Goal: Navigation & Orientation: Understand site structure

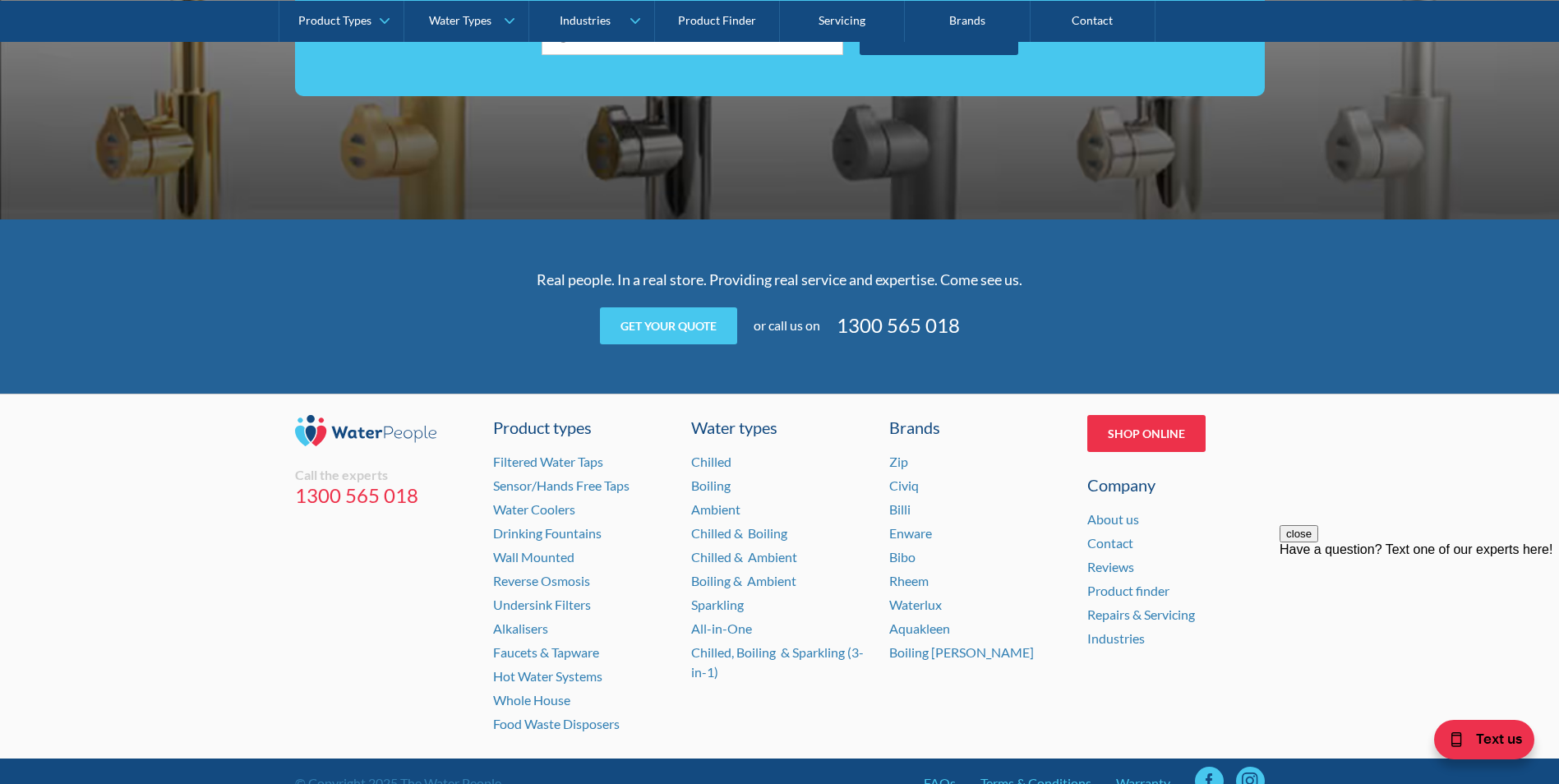
scroll to position [3247, 0]
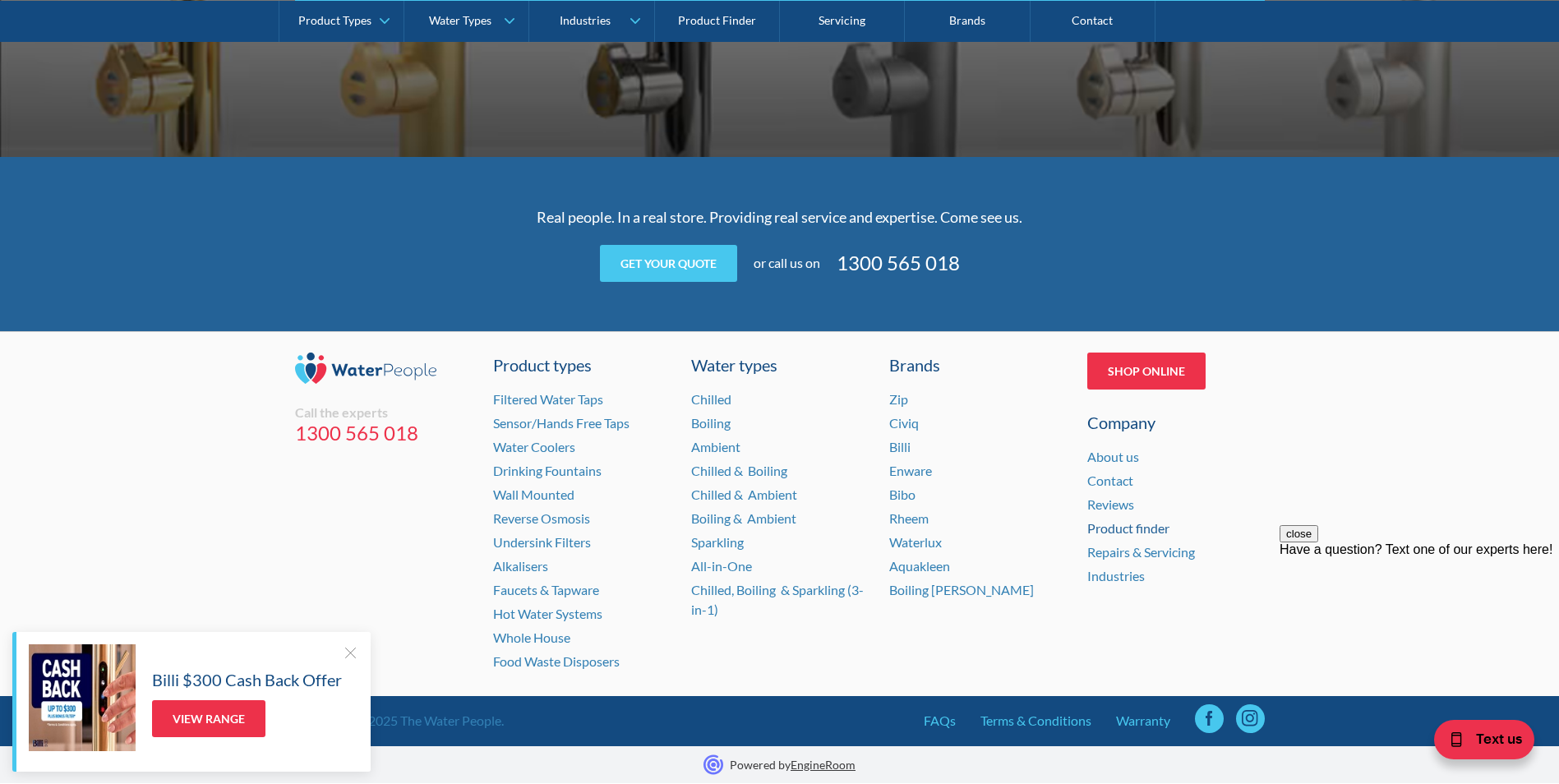
click at [1110, 527] on link "Product finder" at bounding box center [1129, 527] width 82 height 15
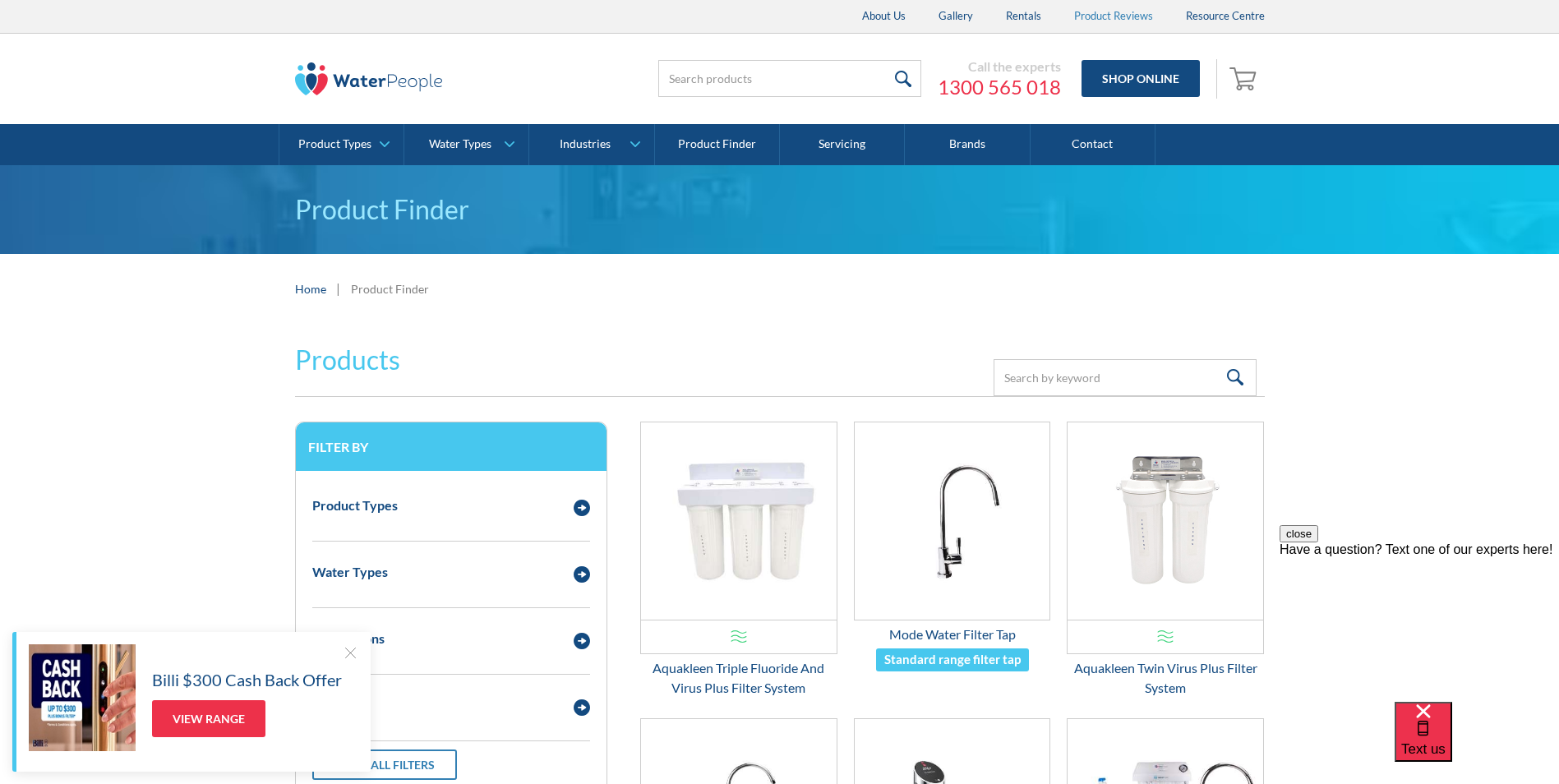
click at [1093, 15] on link "Product Reviews" at bounding box center [1113, 16] width 112 height 33
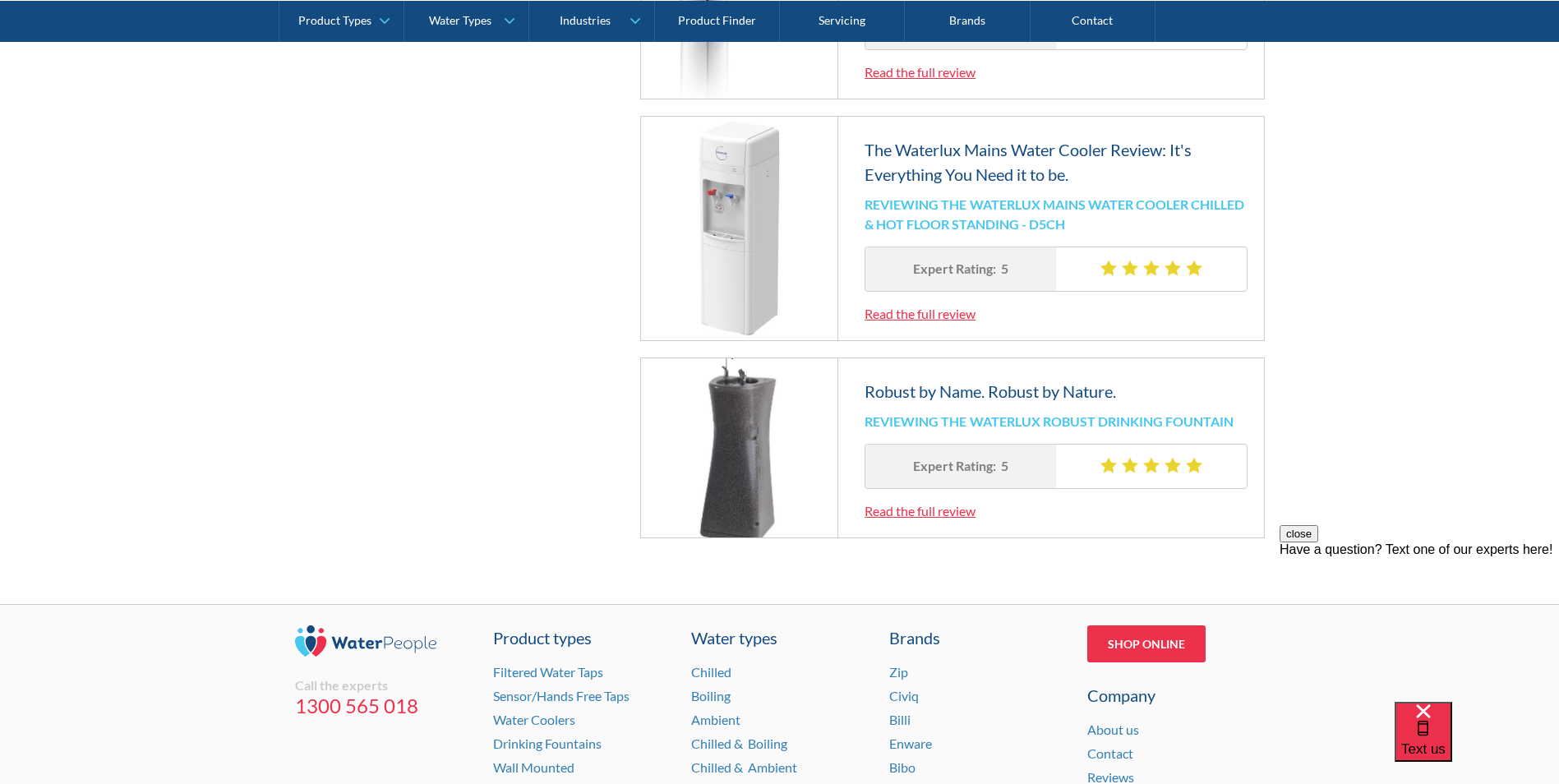
scroll to position [1767, 0]
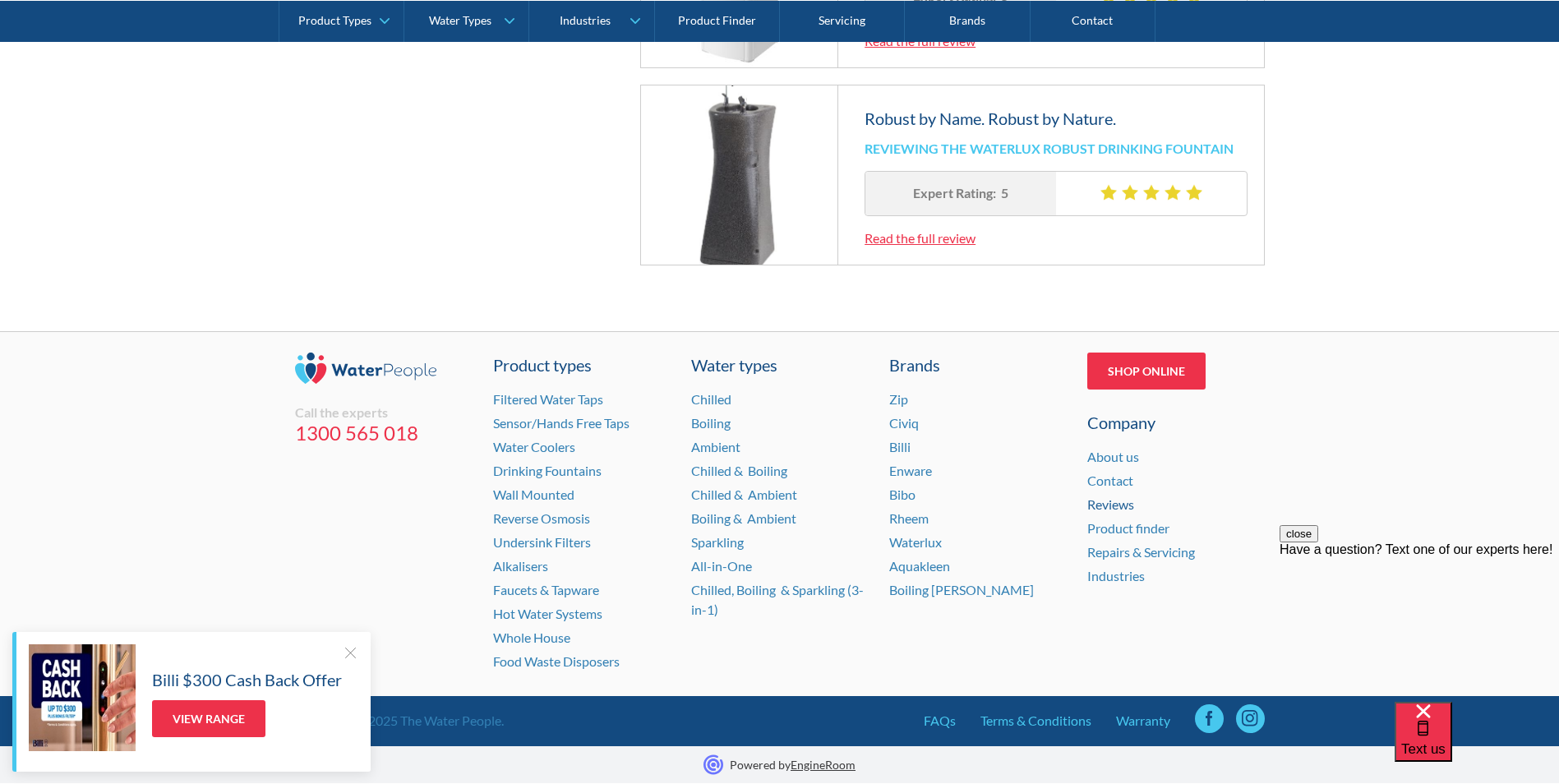
click at [1107, 505] on link "Reviews" at bounding box center [1111, 504] width 47 height 15
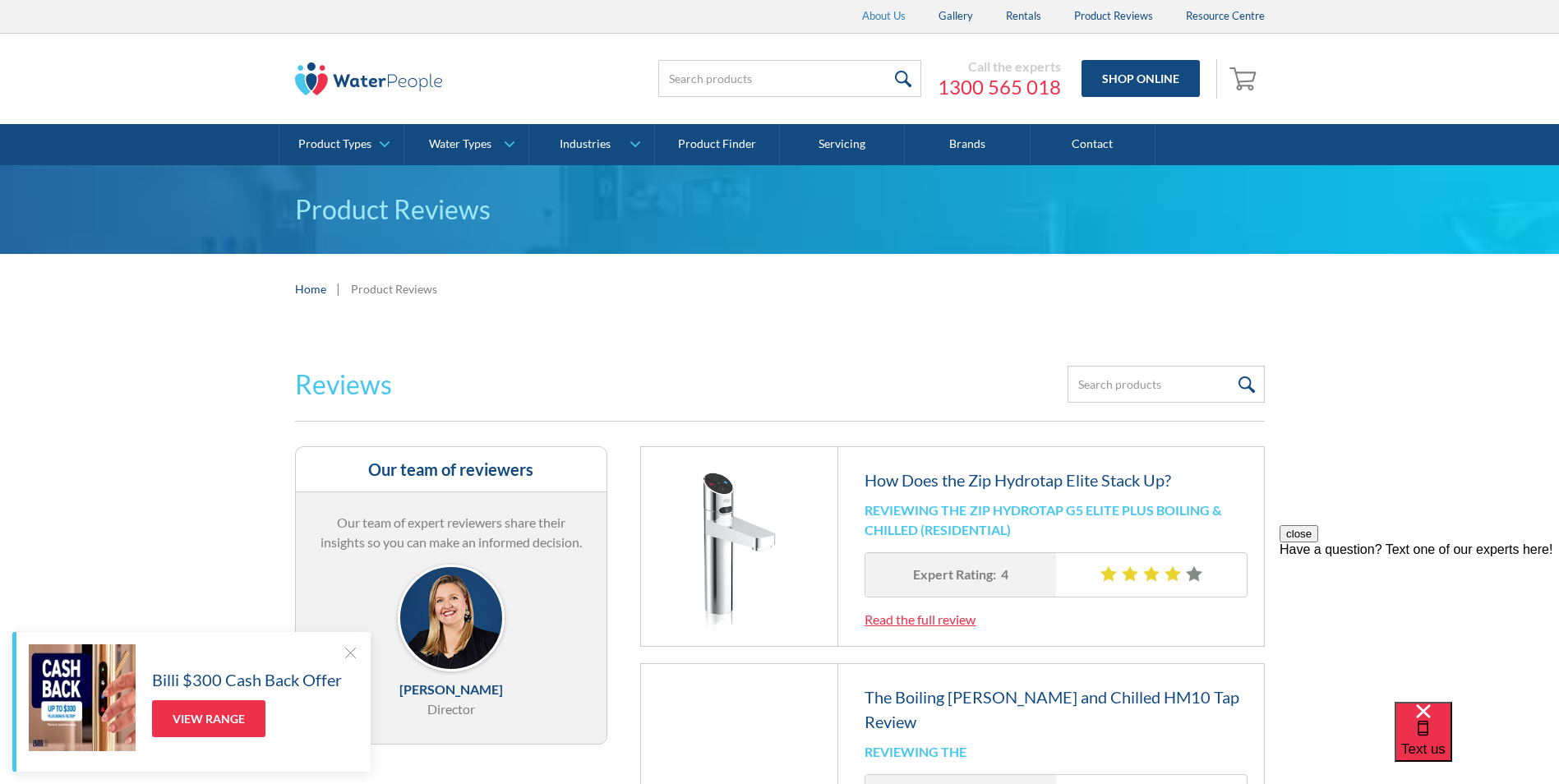
click at [860, 15] on link "About Us" at bounding box center [884, 16] width 77 height 33
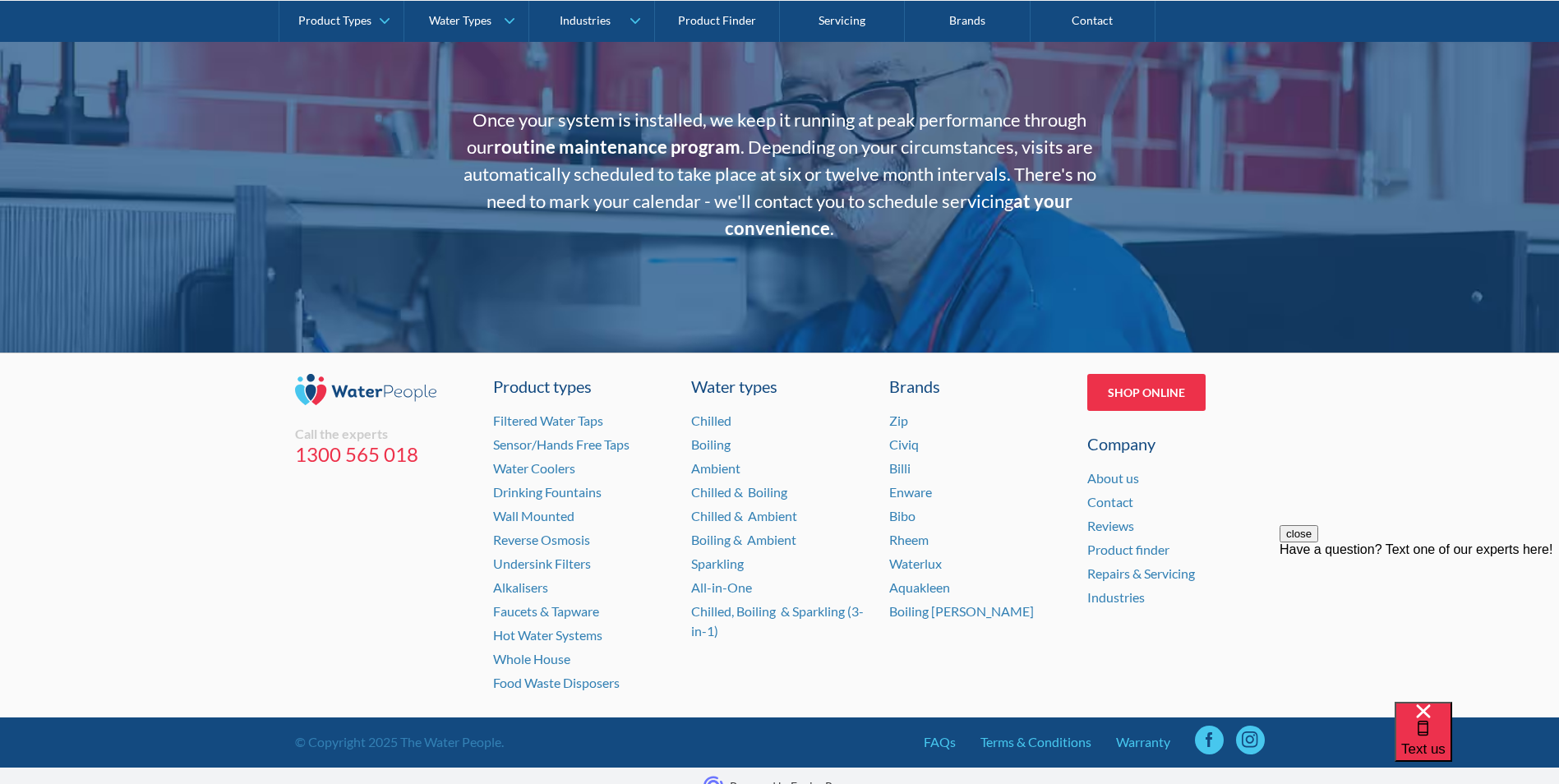
scroll to position [3271, 0]
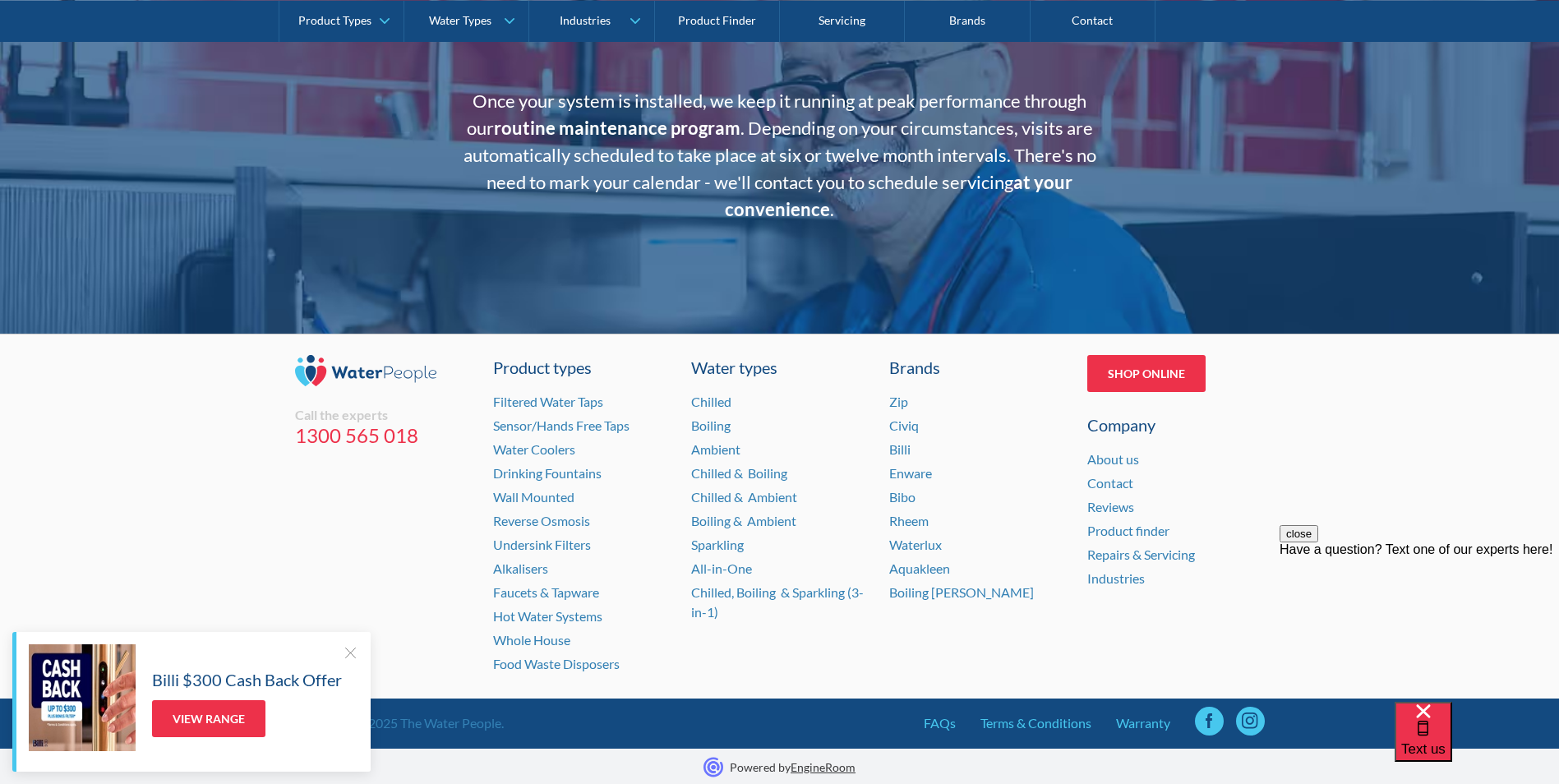
click at [1214, 722] on link at bounding box center [1210, 721] width 29 height 29
